Goal: Transaction & Acquisition: Purchase product/service

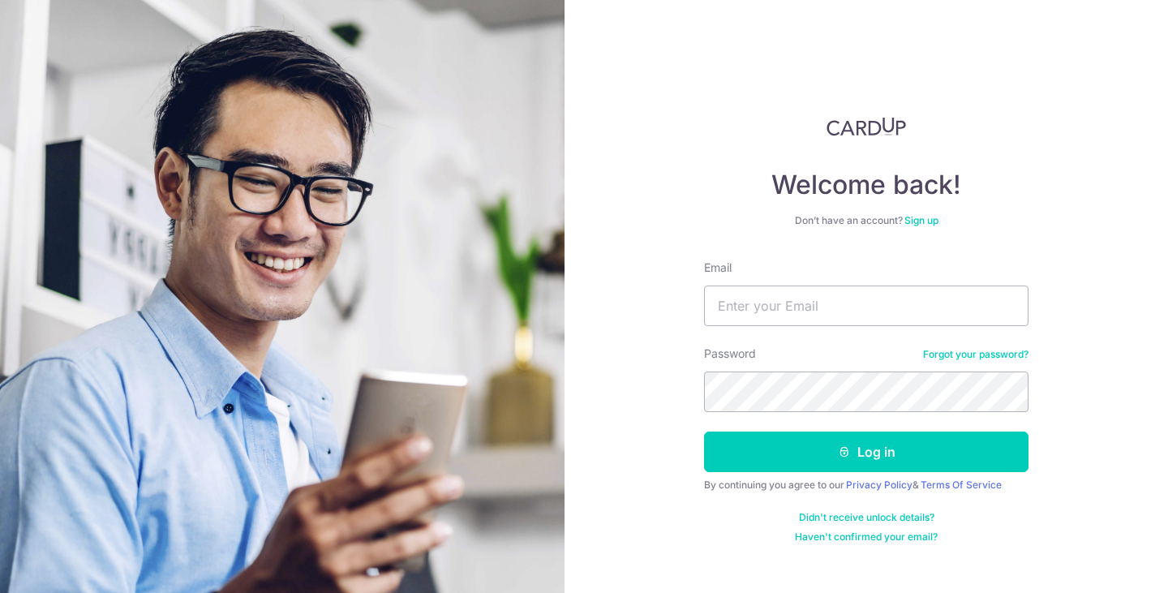
click at [820, 284] on div "Email" at bounding box center [866, 293] width 325 height 67
click at [840, 306] on input "Email" at bounding box center [866, 306] width 325 height 41
type input "[EMAIL_ADDRESS][DOMAIN_NAME]"
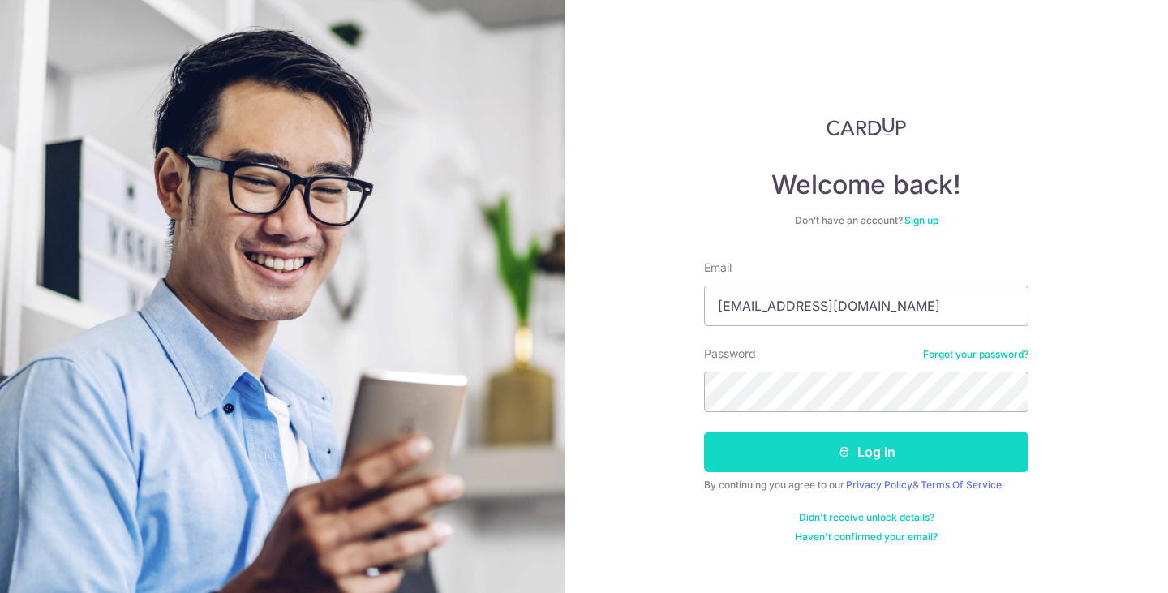
click at [867, 441] on button "Log in" at bounding box center [866, 452] width 325 height 41
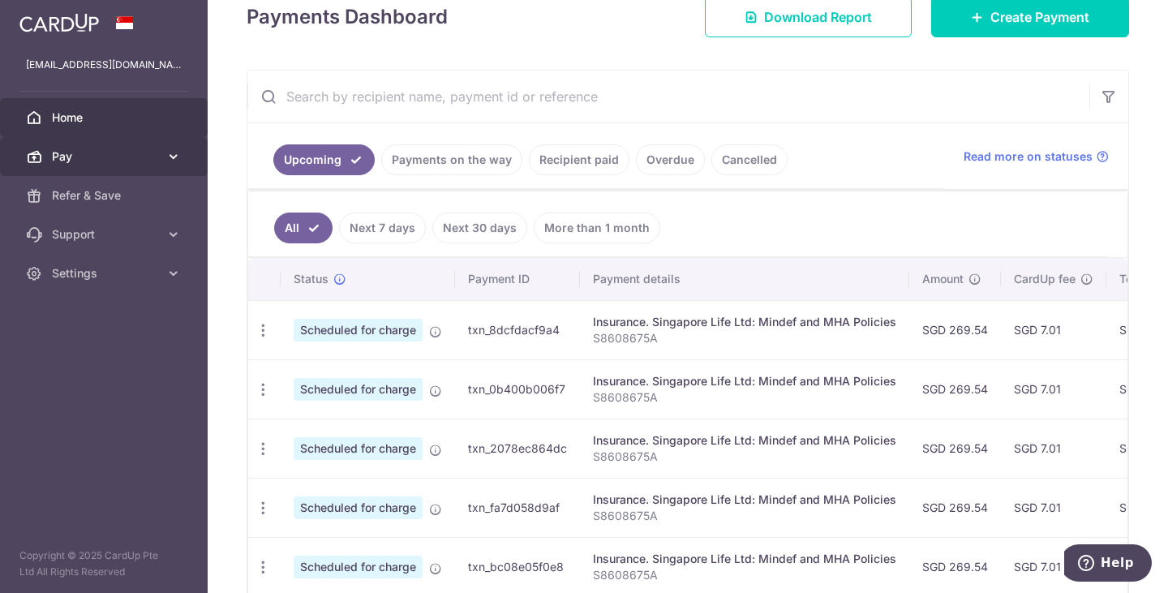
click at [75, 153] on span "Pay" at bounding box center [105, 156] width 107 height 16
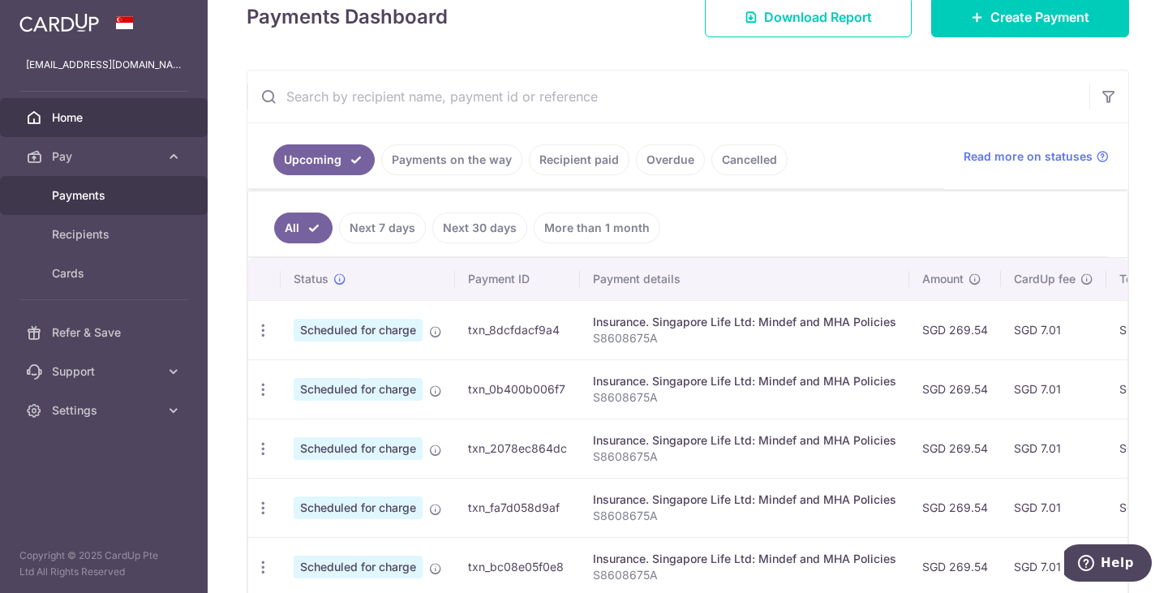
click at [93, 188] on span "Payments" at bounding box center [105, 195] width 107 height 16
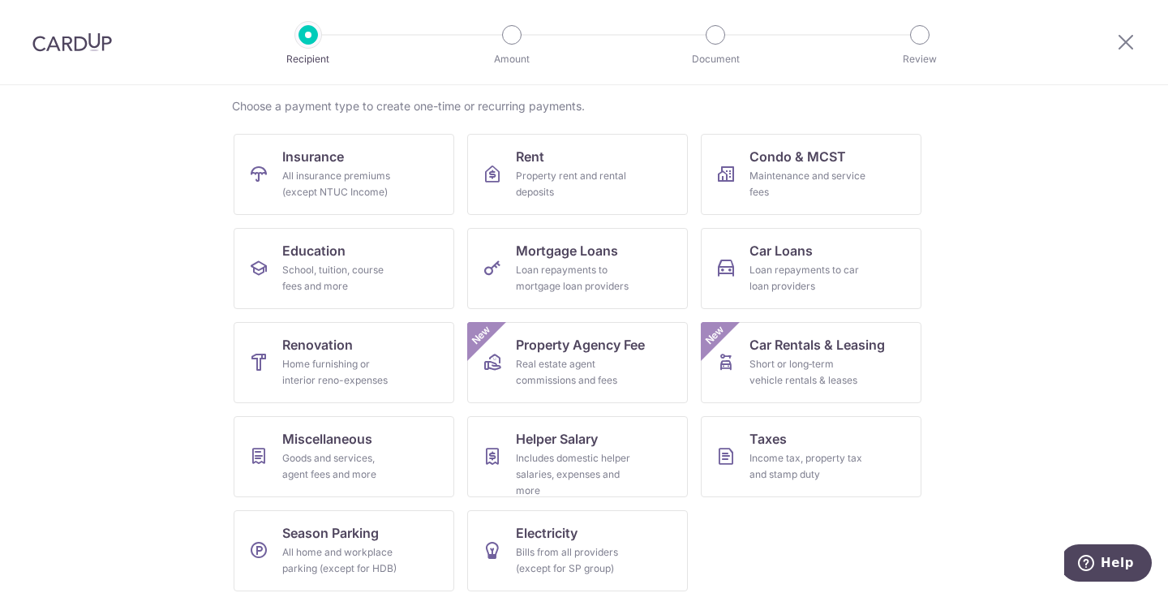
scroll to position [133, 0]
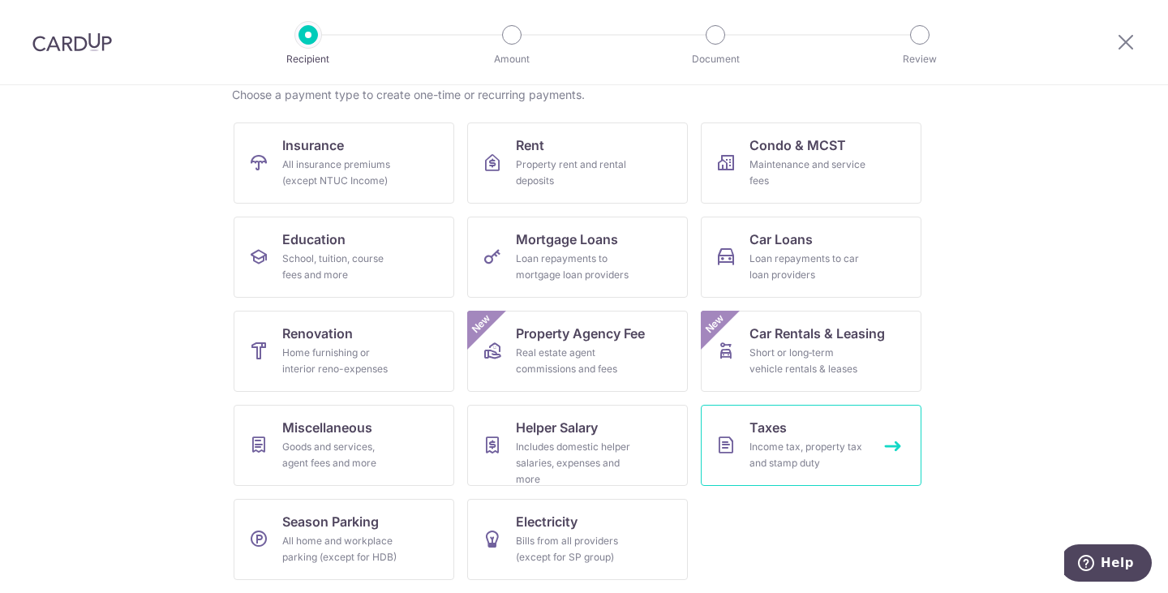
click at [786, 440] on div "Income tax, property tax and stamp duty" at bounding box center [808, 455] width 117 height 32
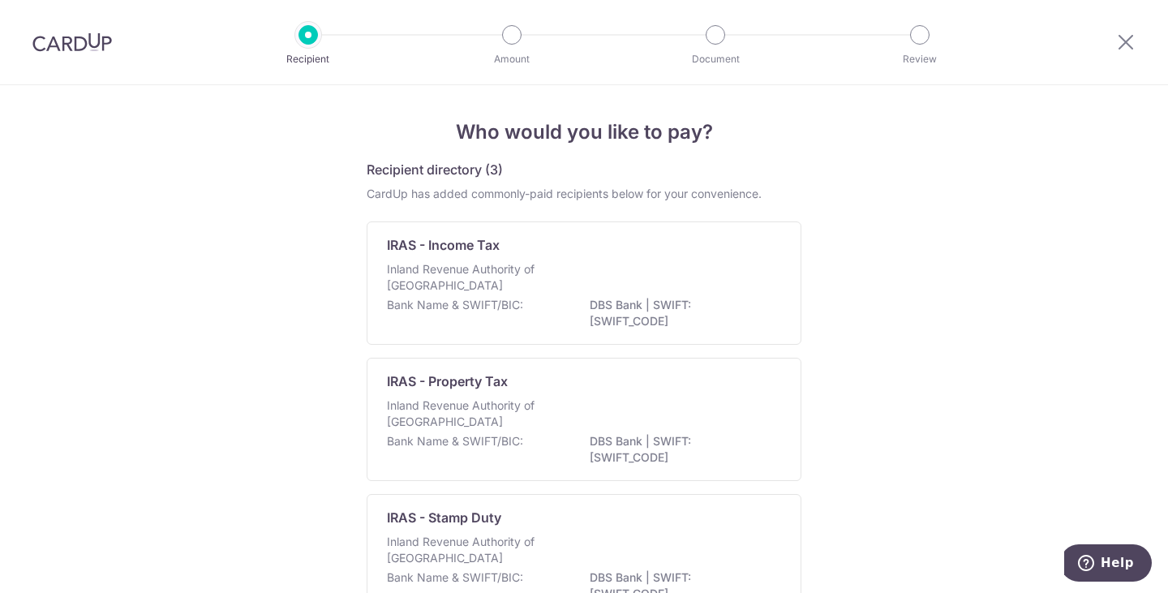
scroll to position [114, 0]
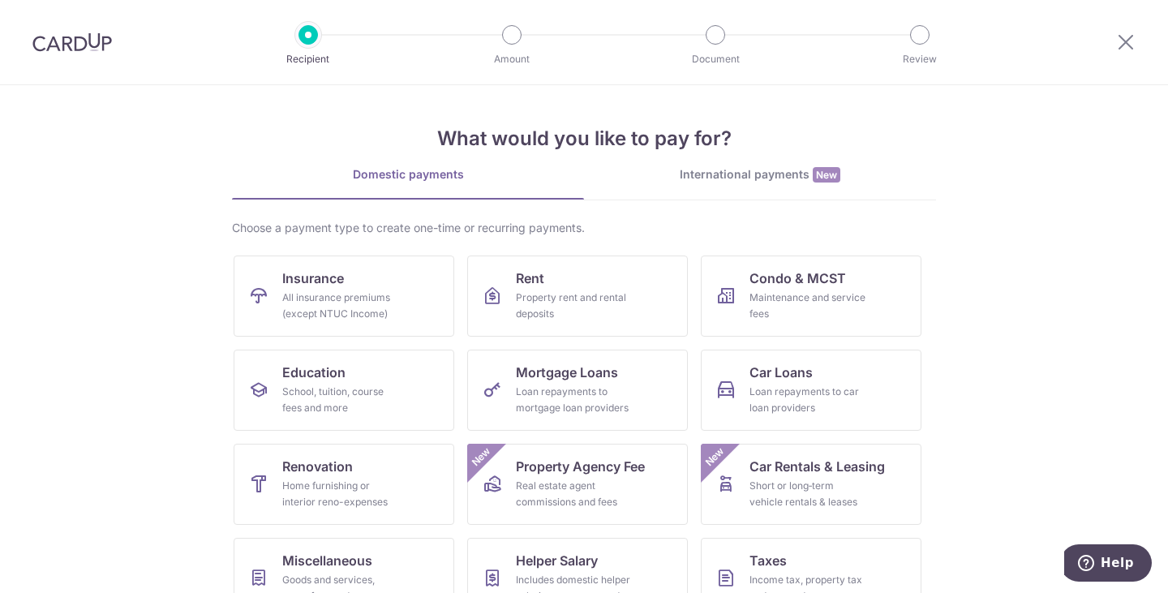
click at [707, 171] on div "International payments New" at bounding box center [760, 174] width 352 height 17
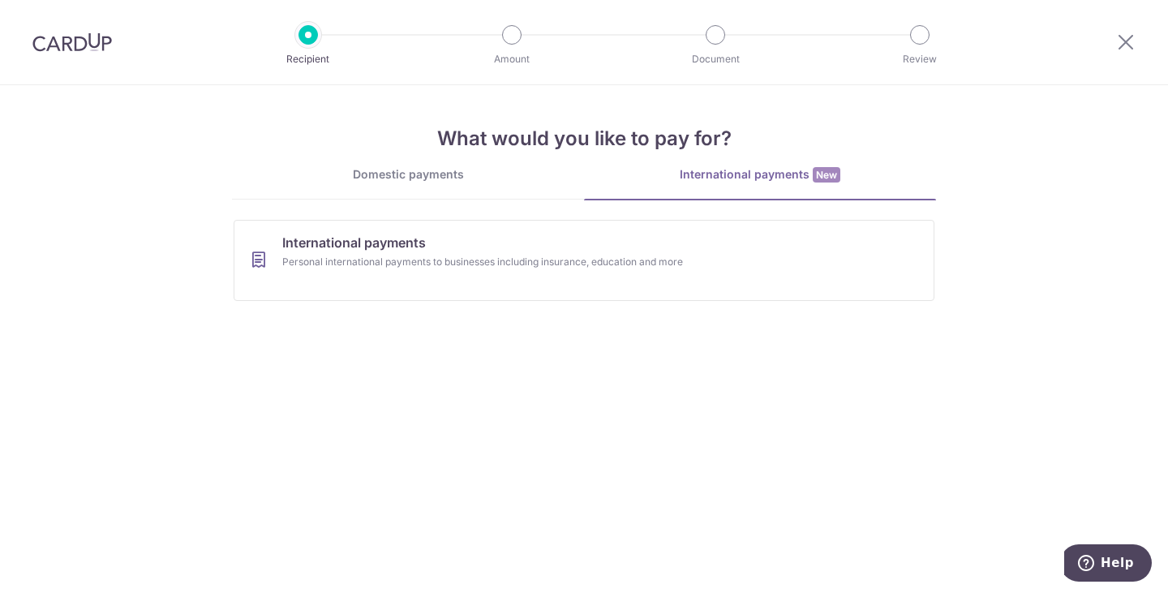
click at [411, 170] on div "Domestic payments" at bounding box center [408, 174] width 352 height 16
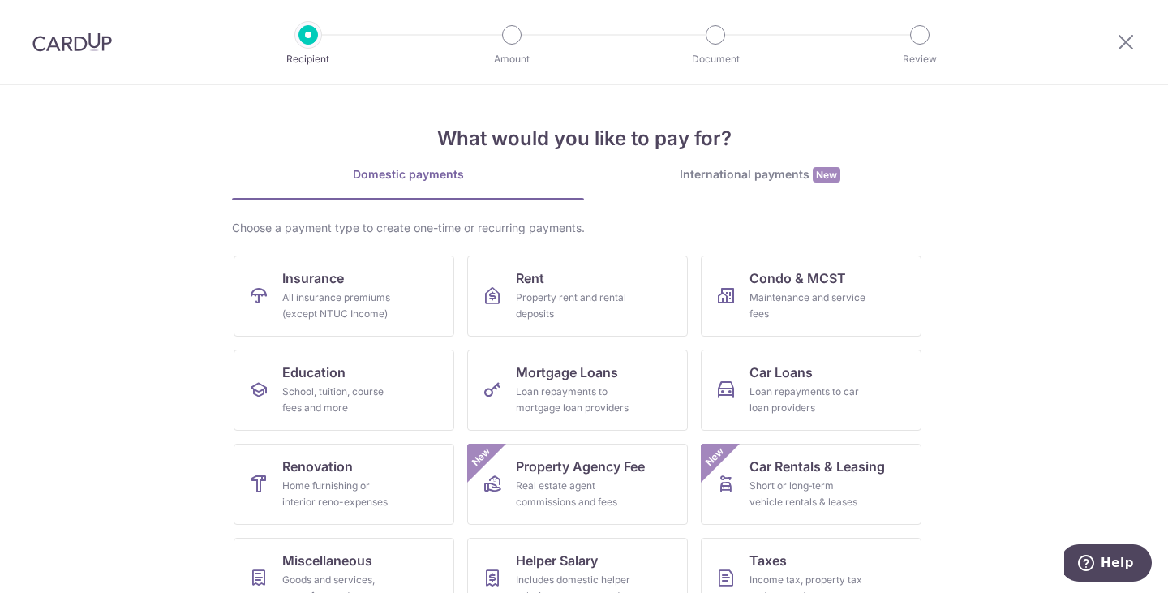
click at [1101, 183] on section "What would you like to pay for? Domestic payments International payments New Ch…" at bounding box center [584, 339] width 1168 height 508
